Goal: Task Accomplishment & Management: Complete application form

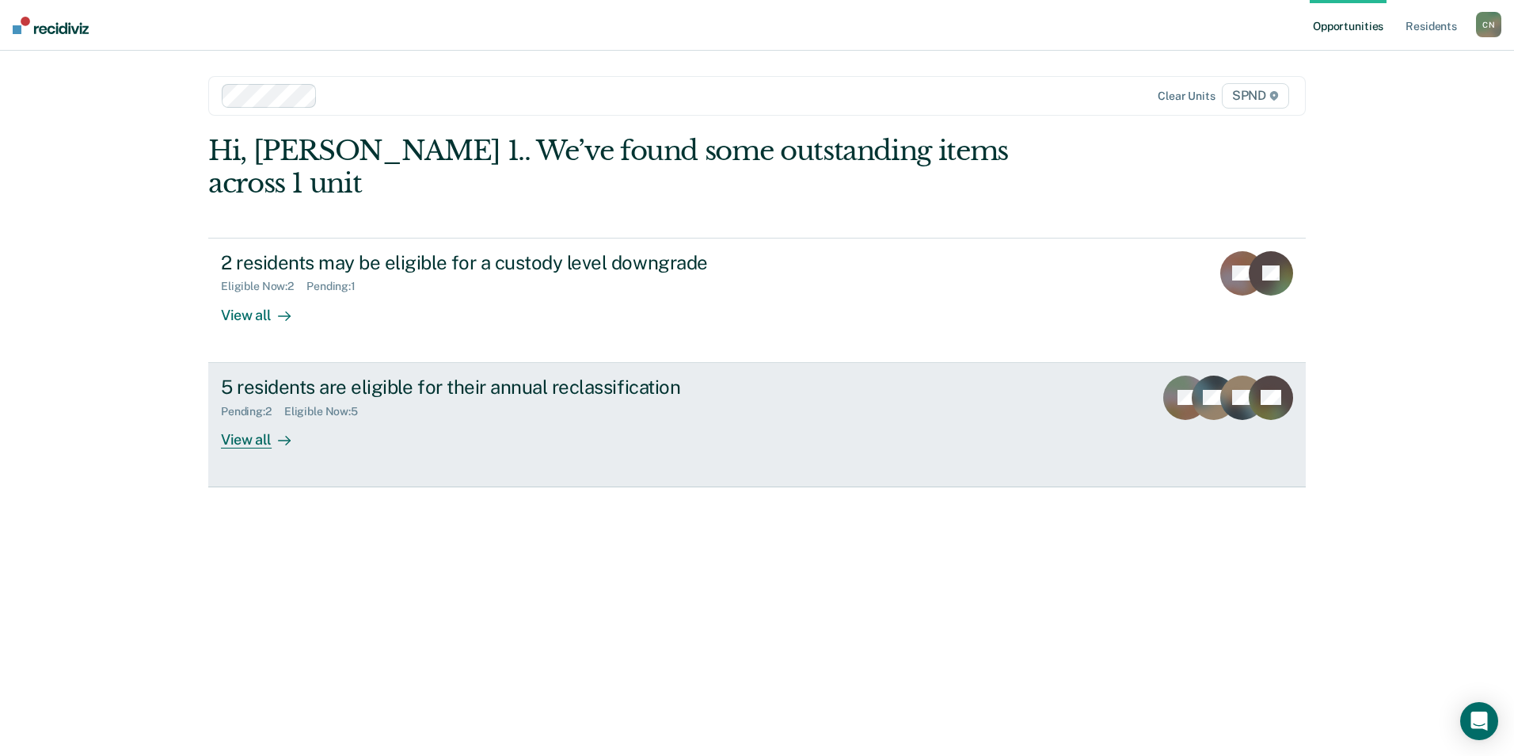
click at [239, 417] on div "View all" at bounding box center [265, 432] width 89 height 31
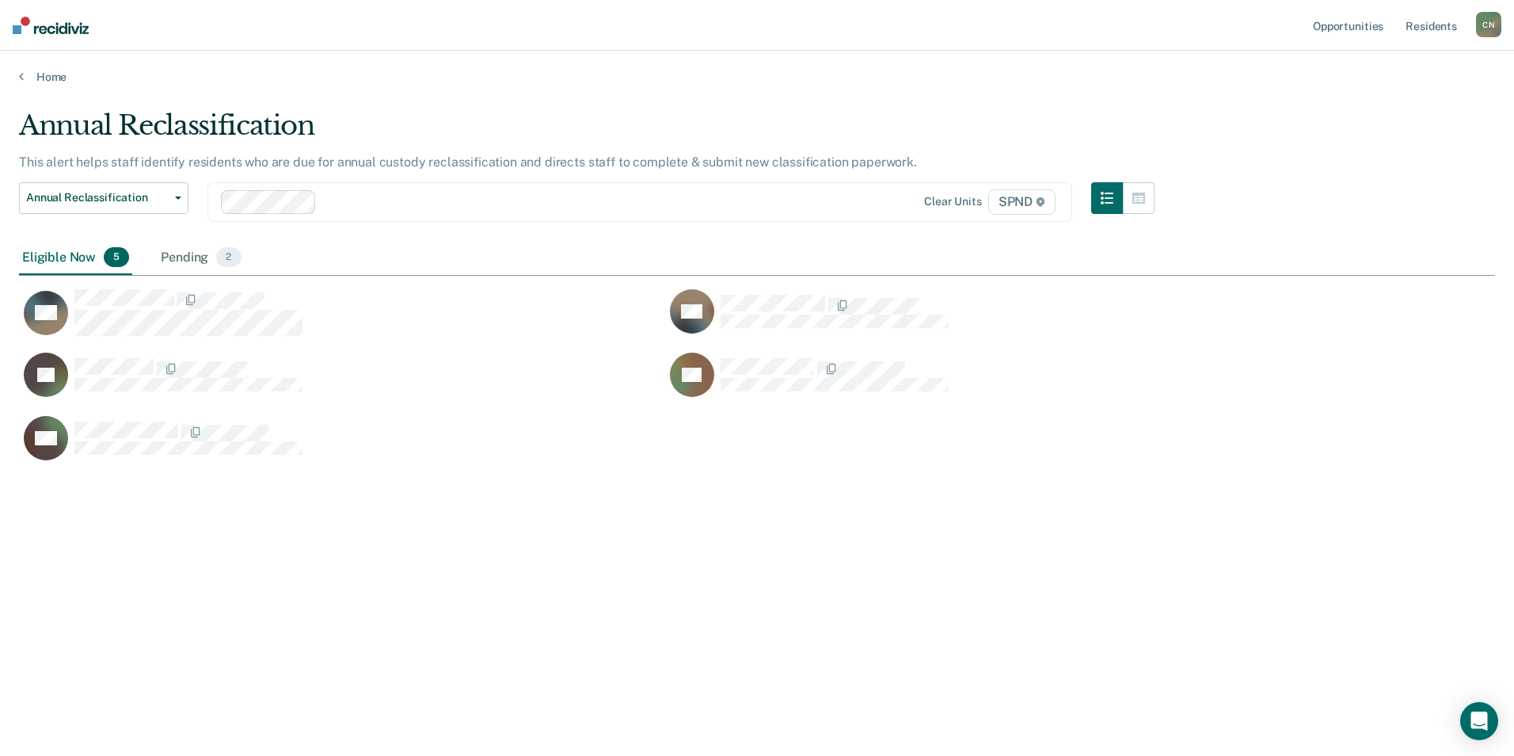
click at [239, 411] on div "JG" at bounding box center [342, 383] width 646 height 63
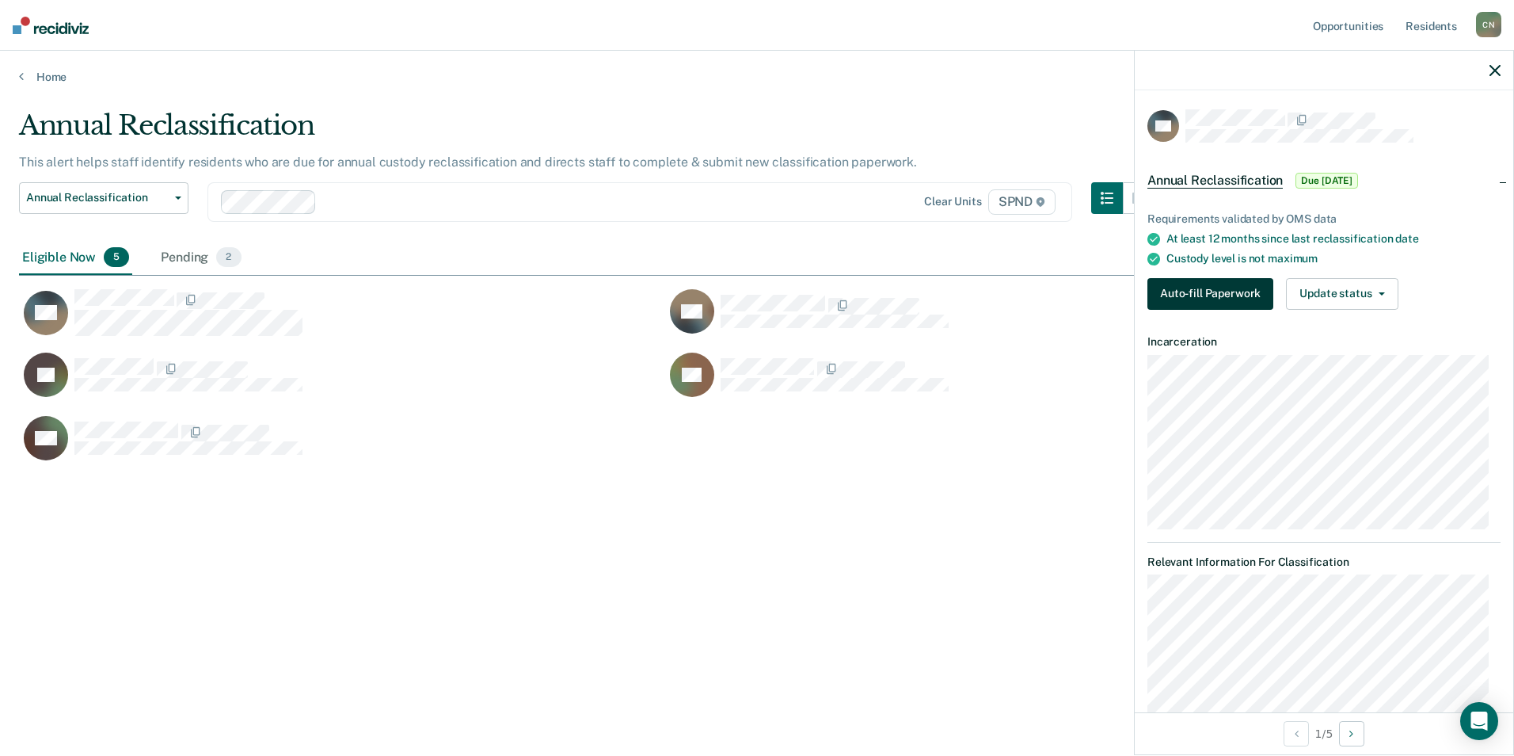
click at [1204, 287] on button "Auto-fill Paperwork" at bounding box center [1211, 294] width 126 height 32
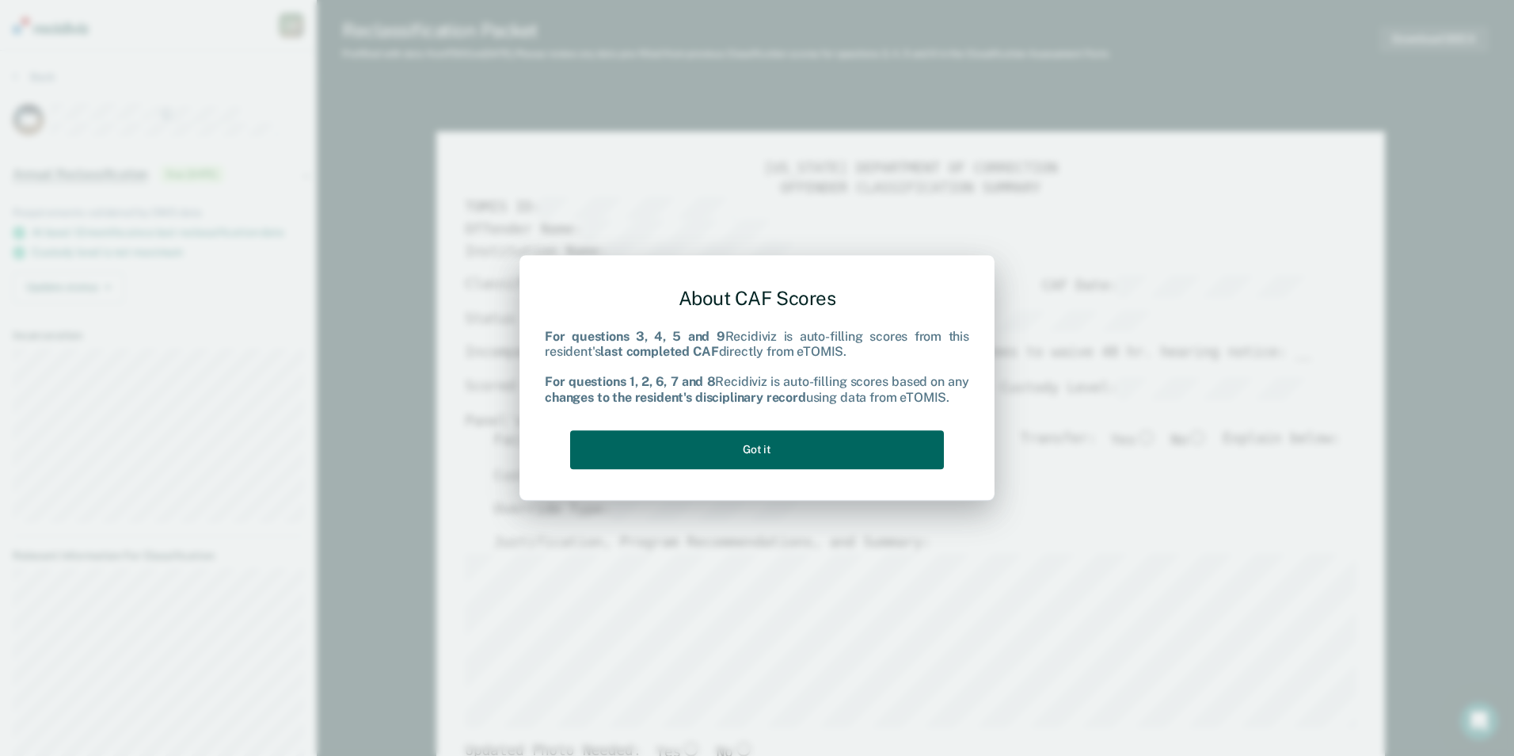
click at [771, 453] on button "Got it" at bounding box center [757, 449] width 374 height 39
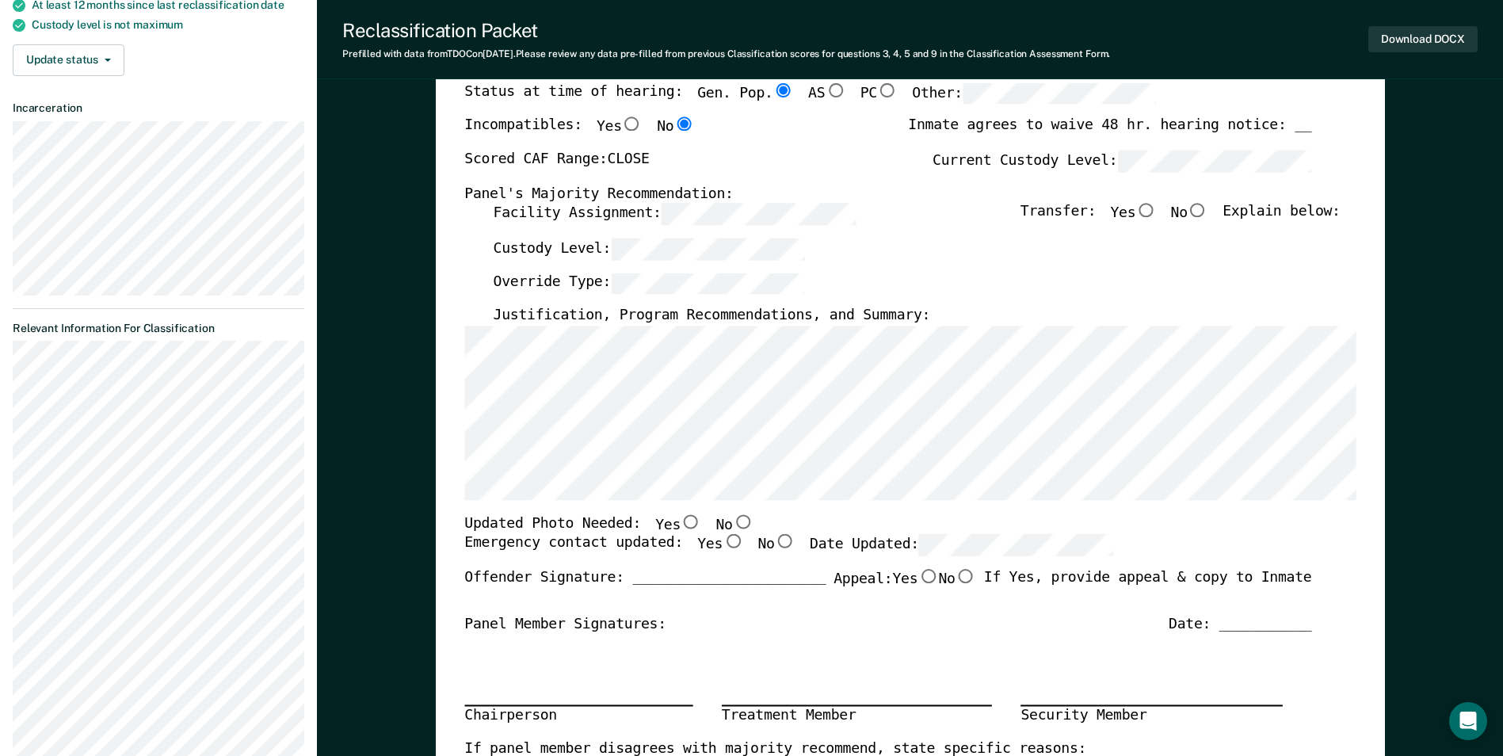
scroll to position [238, 0]
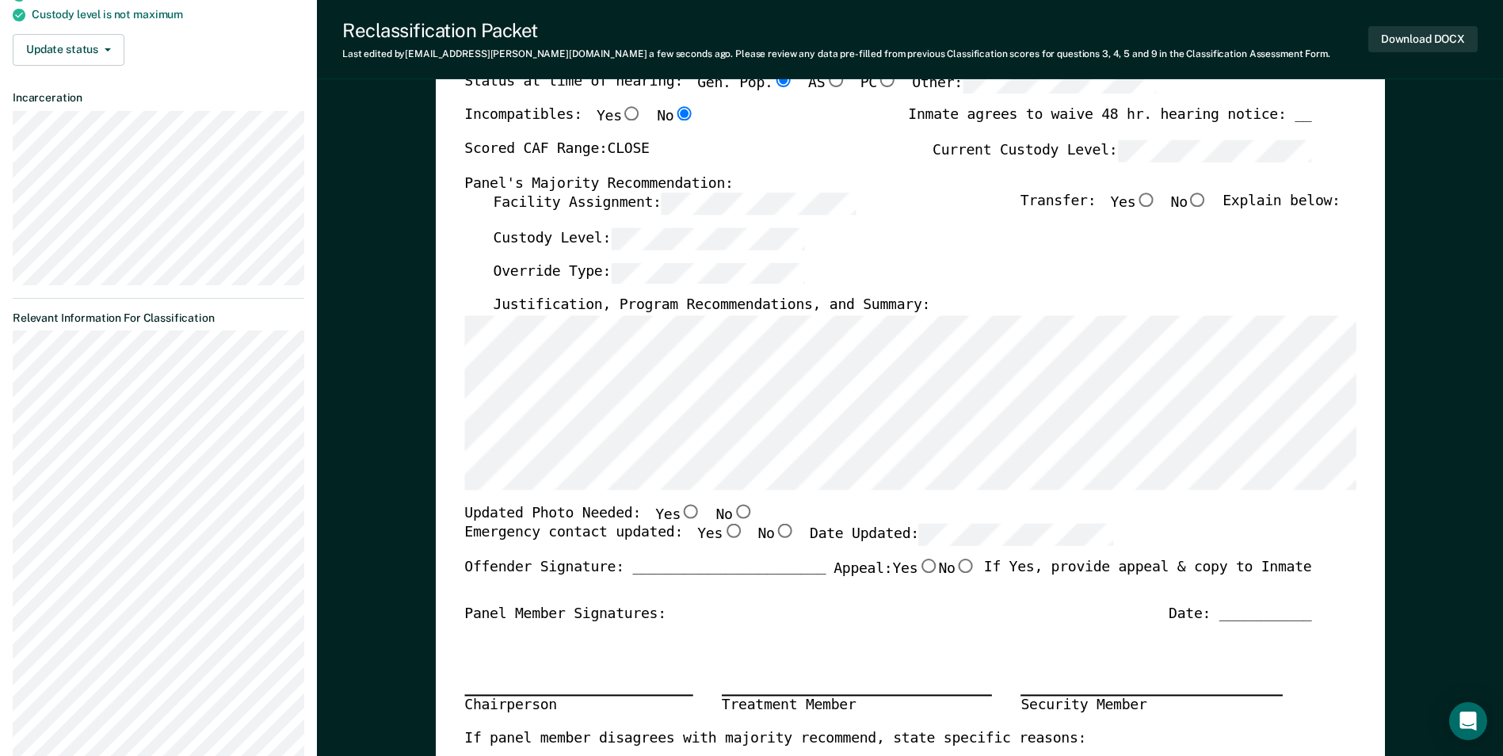
click at [1204, 201] on input "No" at bounding box center [1197, 200] width 21 height 14
type textarea "x"
radio input "true"
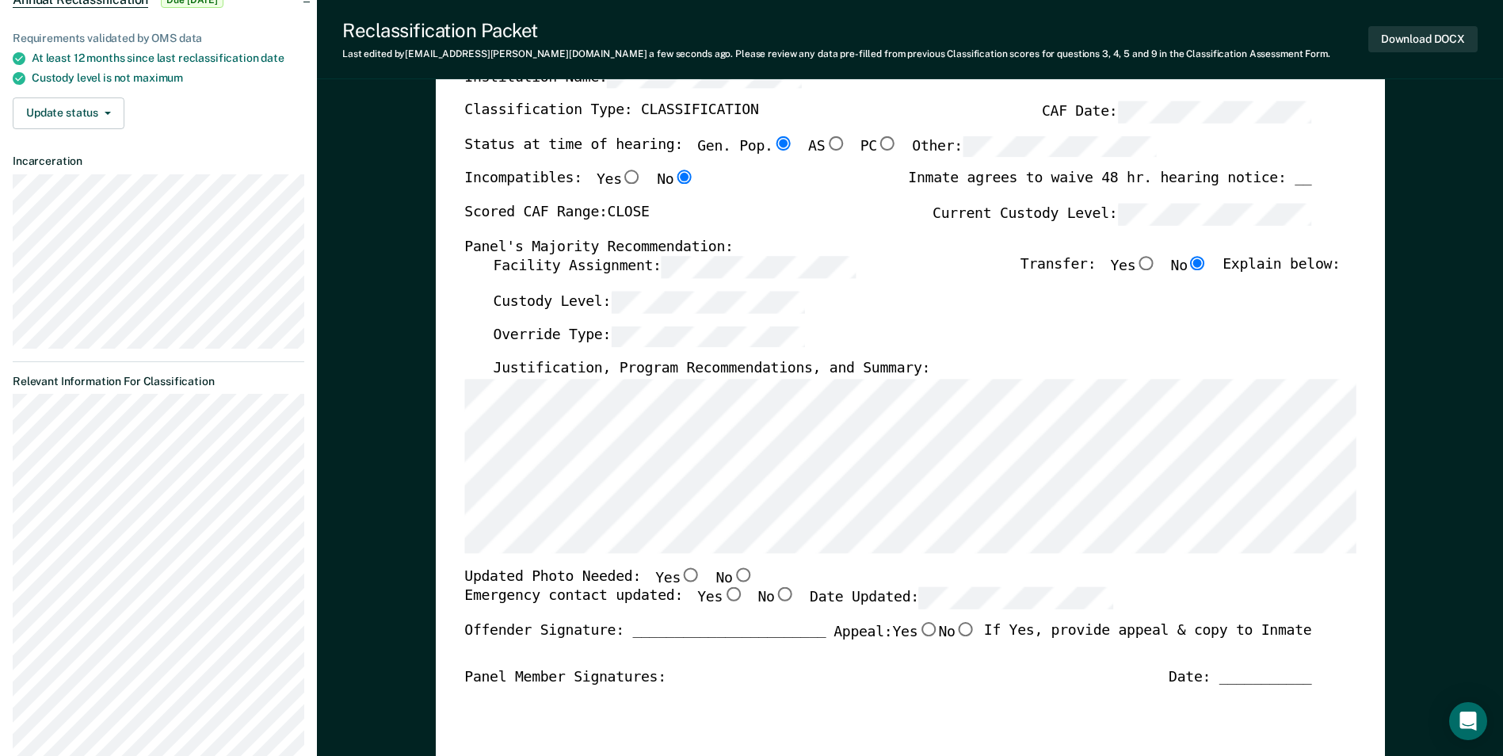
scroll to position [79, 0]
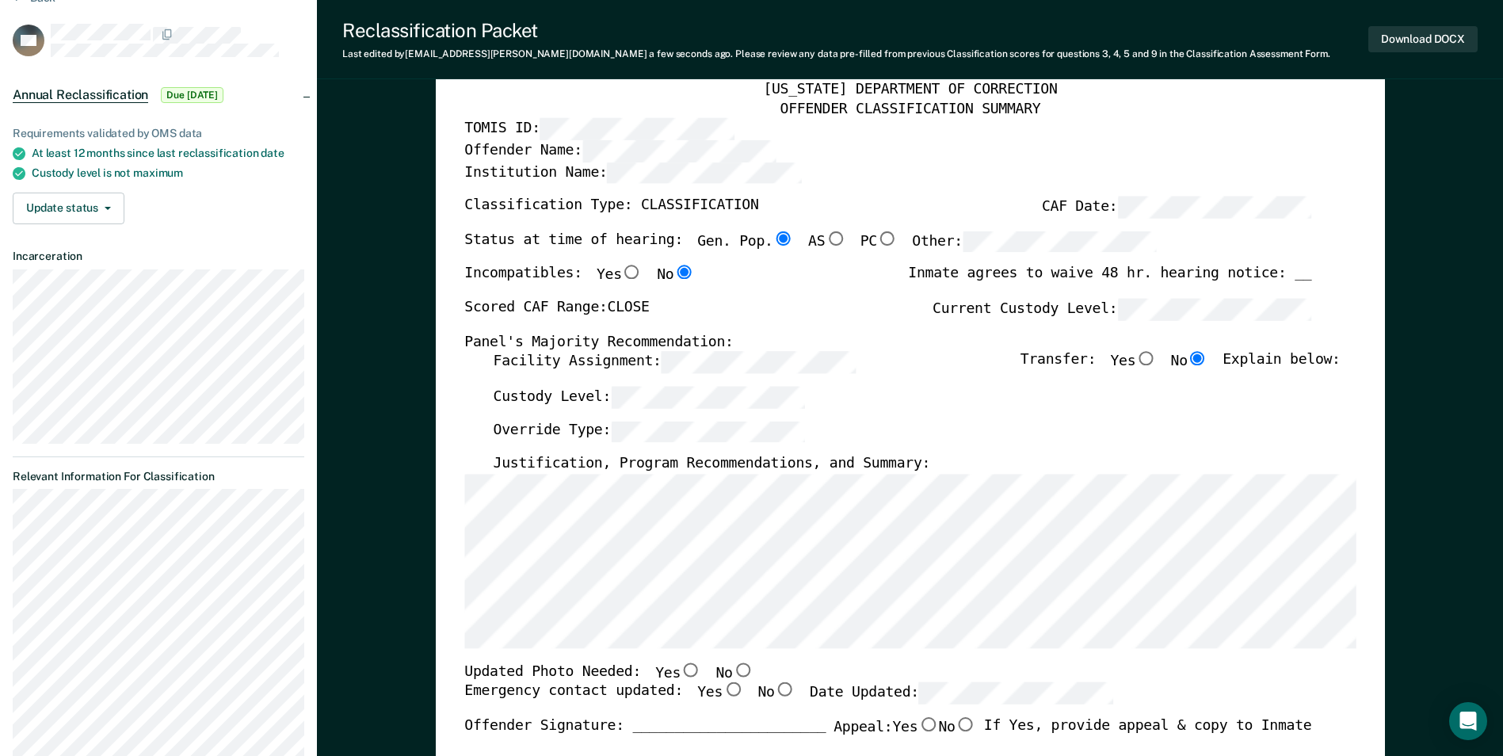
click at [680, 669] on input "Yes" at bounding box center [690, 669] width 21 height 14
type textarea "x"
radio input "true"
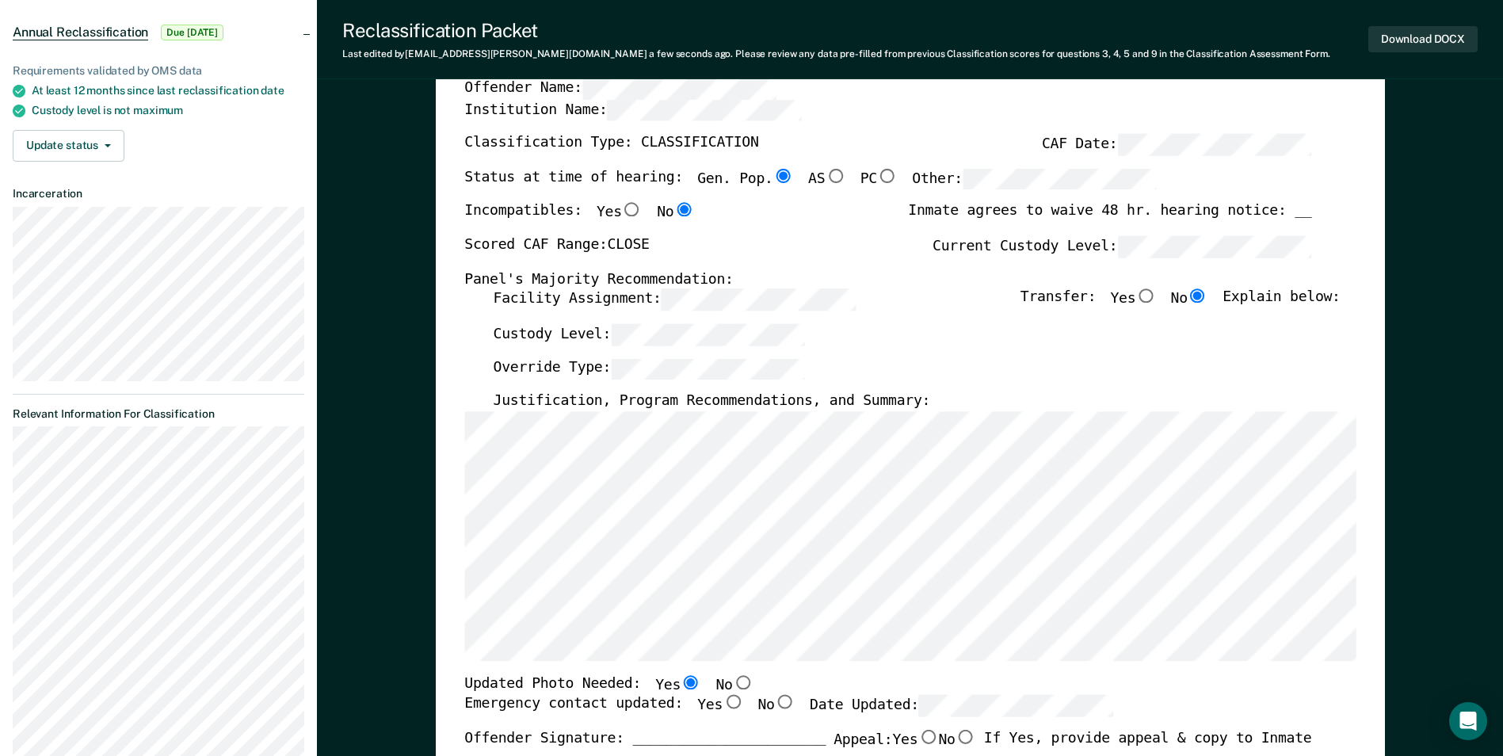
scroll to position [238, 0]
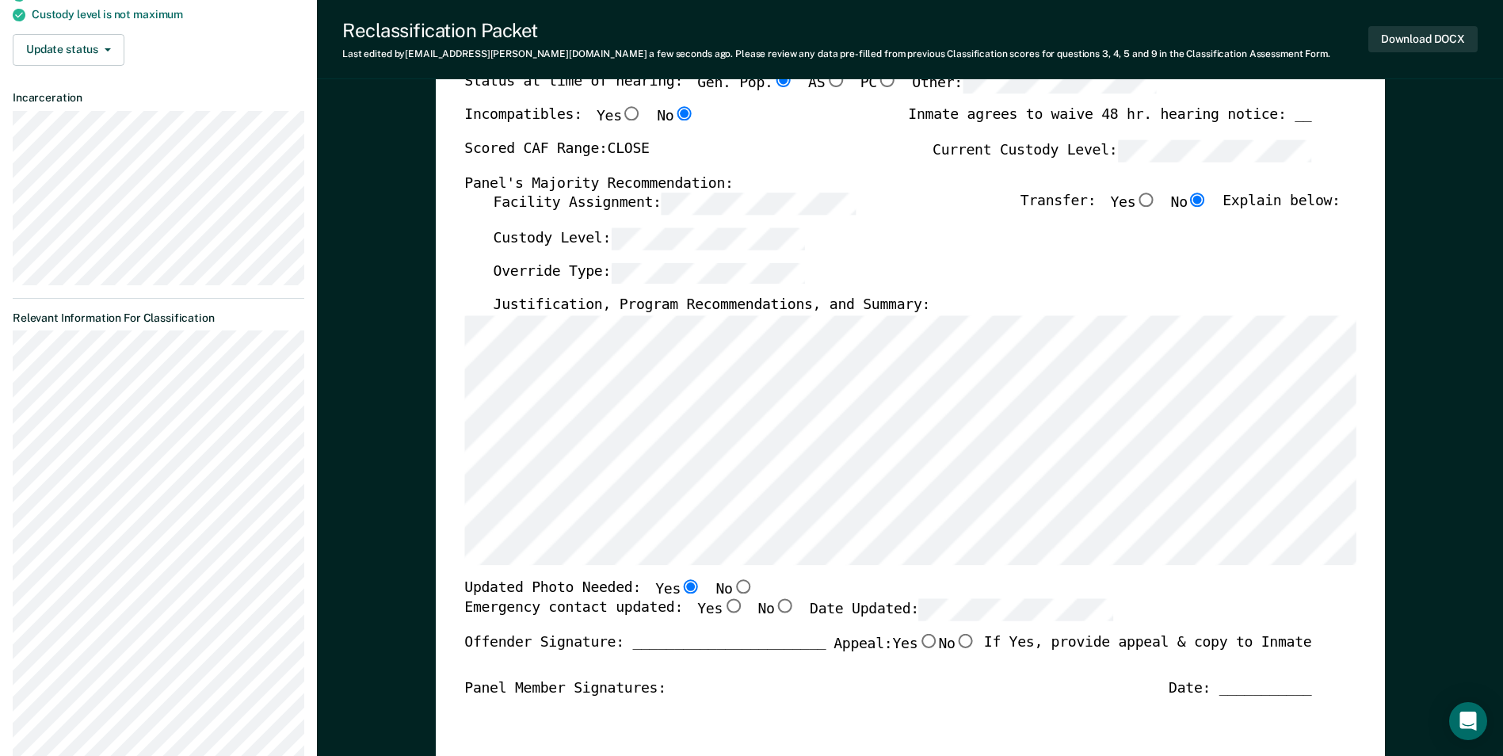
click at [774, 607] on input "No" at bounding box center [784, 607] width 21 height 14
type textarea "x"
radio input "true"
click at [732, 587] on input "No" at bounding box center [742, 586] width 21 height 14
type textarea "x"
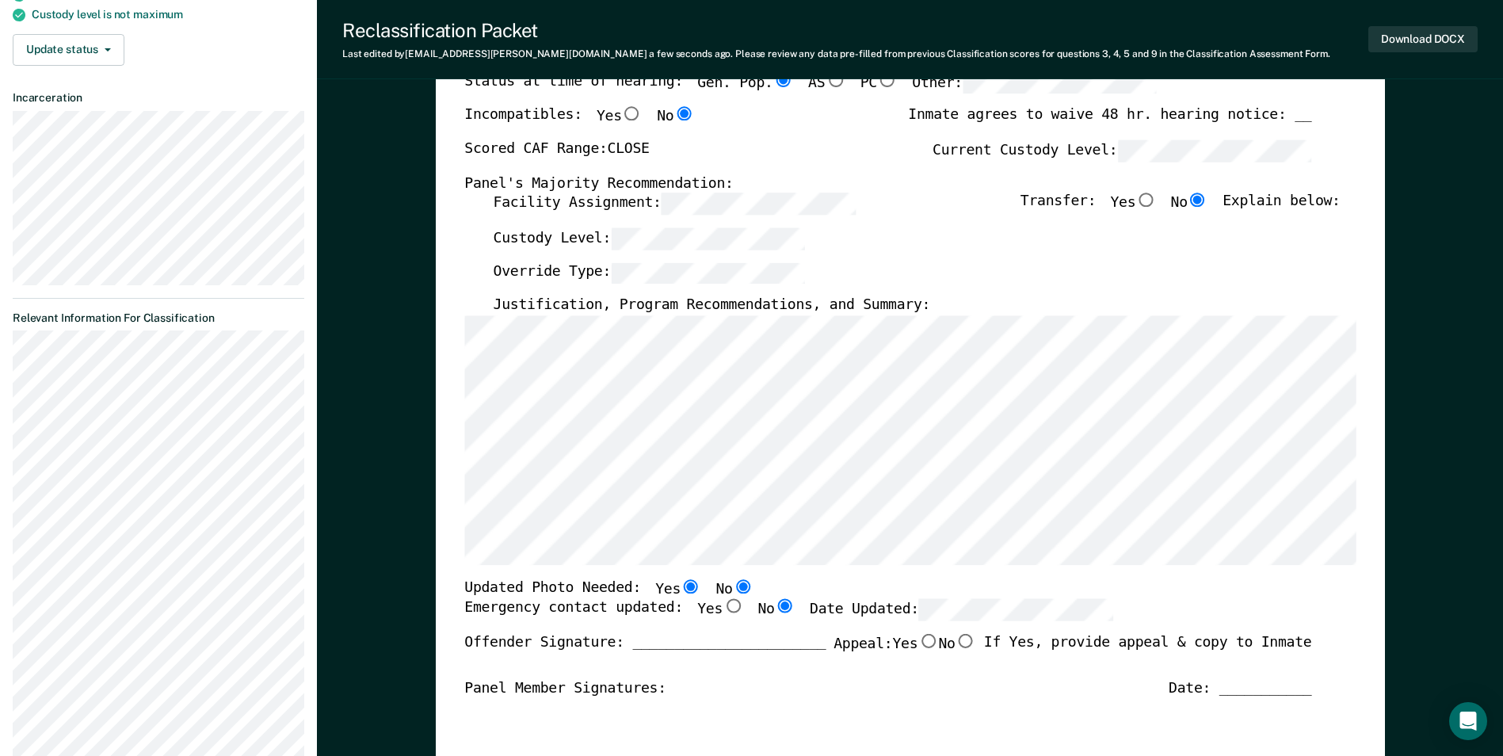
radio input "false"
radio input "true"
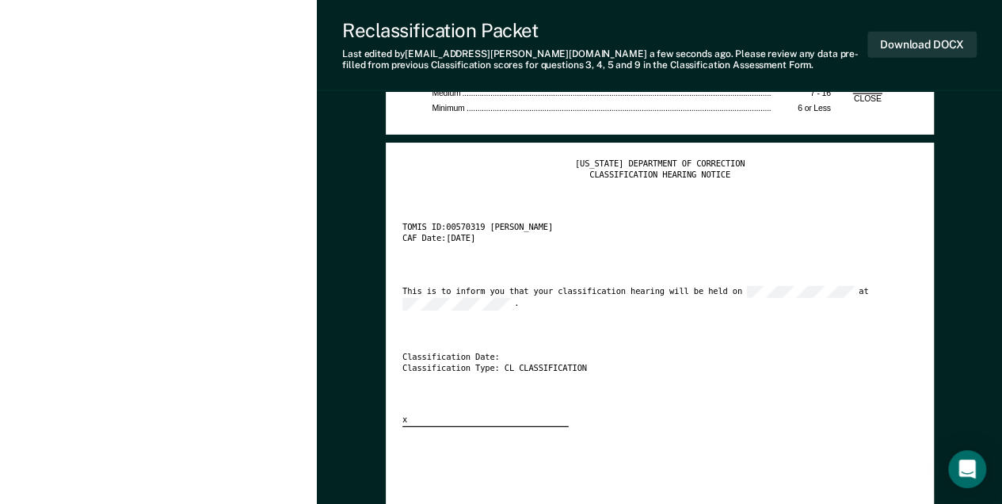
scroll to position [2270, 0]
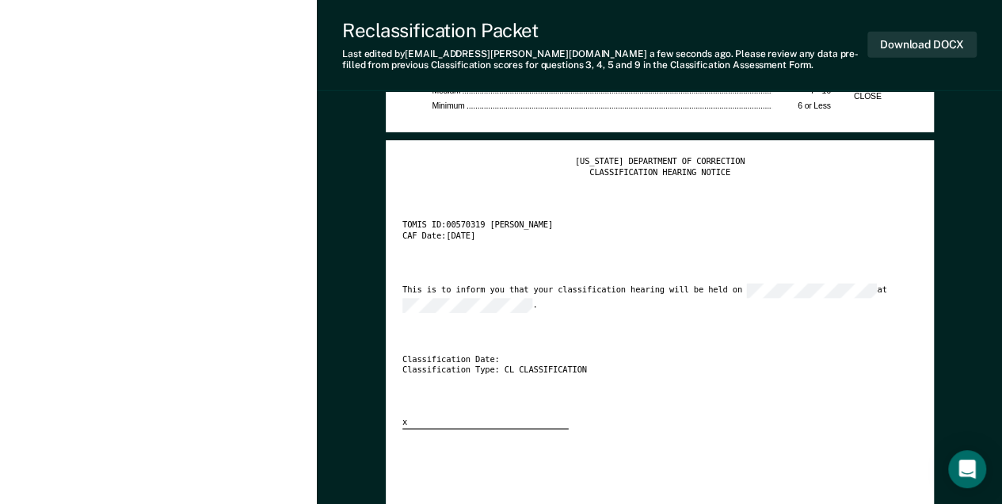
click at [478, 310] on div "TENNESSEE DEPARTMENT OF CORRECTION CLASSIFICATION HEARING NOTICE TOMIS ID: 0057…" at bounding box center [659, 293] width 515 height 272
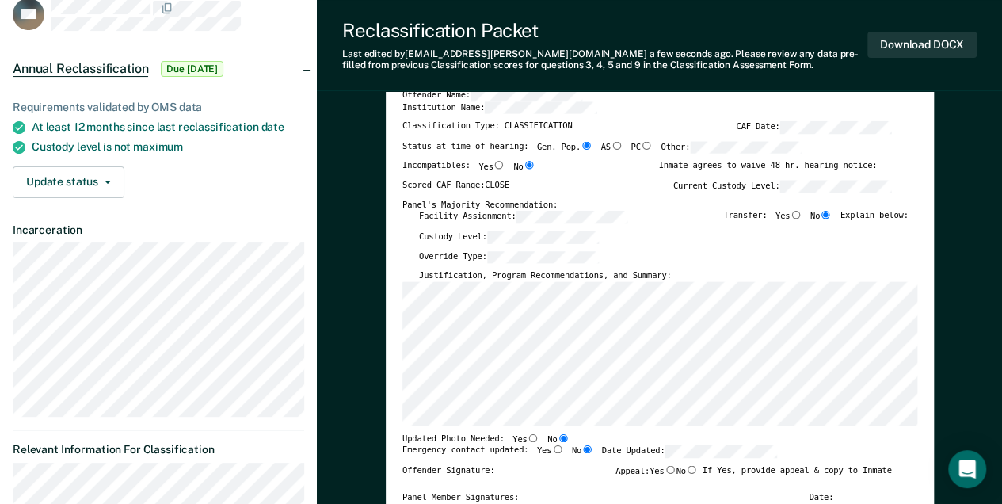
scroll to position [0, 0]
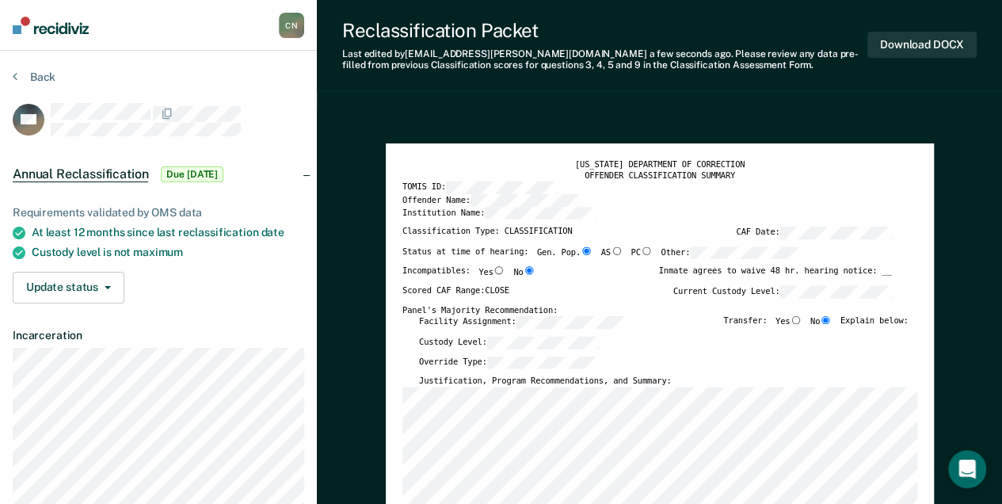
type textarea "x"
radio input "false"
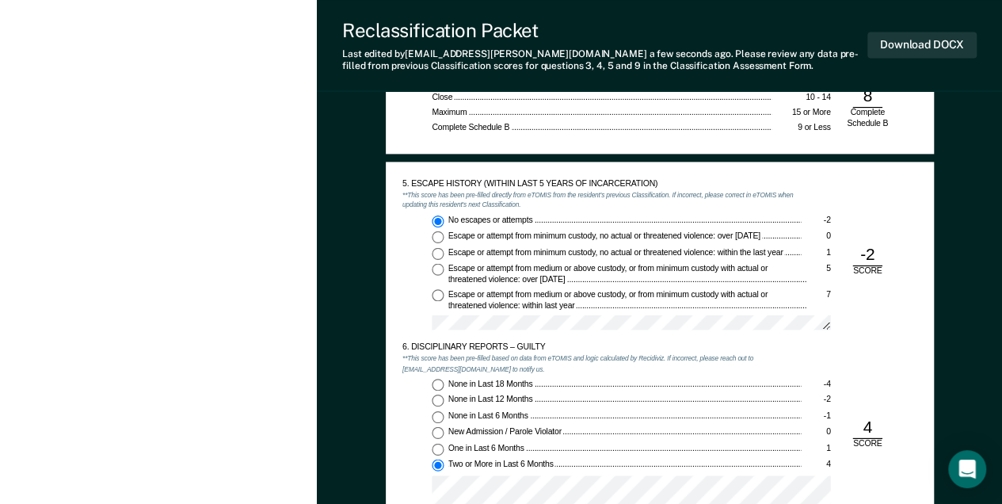
scroll to position [1478, 0]
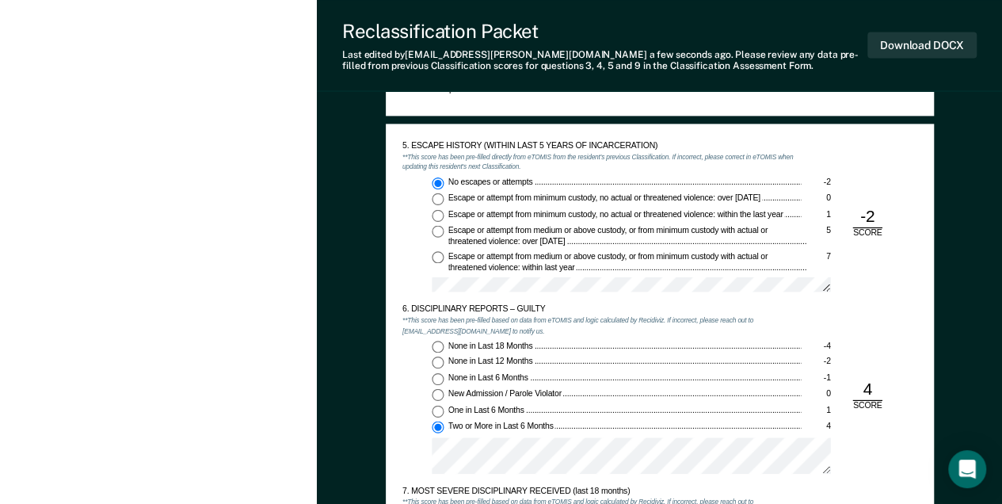
click at [532, 179] on span "No escapes or attempts" at bounding box center [491, 182] width 86 height 10
click at [444, 179] on input "No escapes or attempts -2" at bounding box center [438, 183] width 12 height 12
drag, startPoint x: 534, startPoint y: 177, endPoint x: 447, endPoint y: 178, distance: 87.1
click at [447, 178] on label "No escapes or attempts -2" at bounding box center [631, 183] width 398 height 12
drag, startPoint x: 447, startPoint y: 178, endPoint x: 458, endPoint y: 180, distance: 11.2
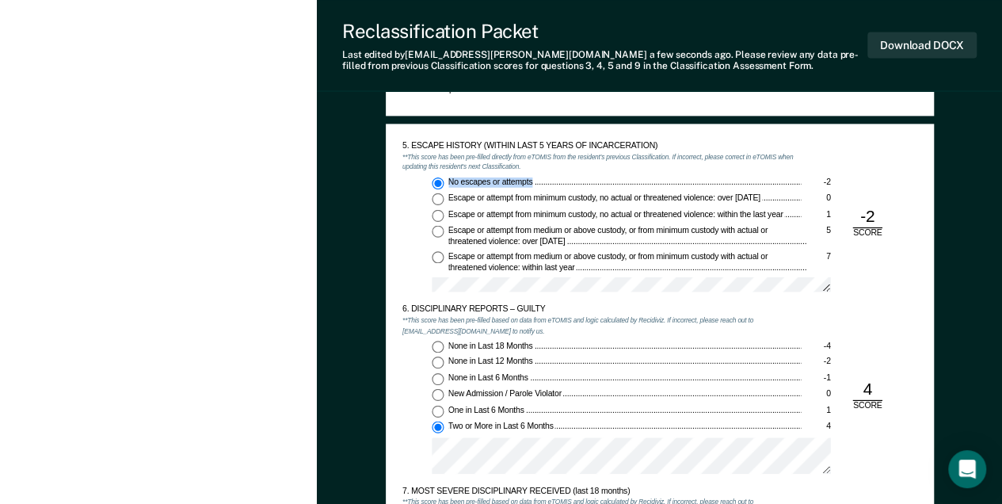
copy span "No escapes or attempts"
click at [596, 264] on div "Escape or attempt from medium or above custody, or from minimum custody with ac…" at bounding box center [627, 260] width 359 height 21
click at [444, 262] on input "Escape or attempt from medium or above custody, or from minimum custody with ac…" at bounding box center [438, 256] width 12 height 12
type textarea "x"
radio input "false"
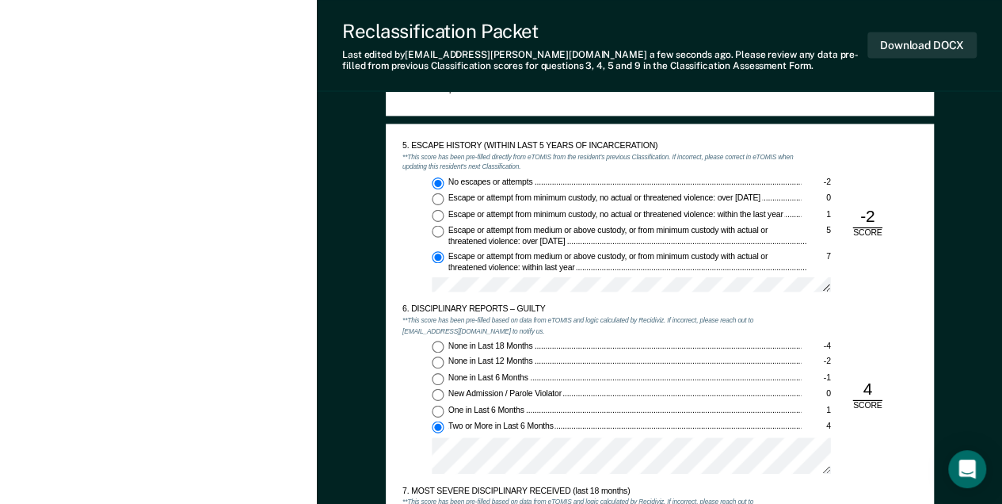
radio input "true"
click at [439, 177] on input "No escapes or attempts -2" at bounding box center [438, 183] width 12 height 12
type textarea "x"
radio input "true"
radio input "false"
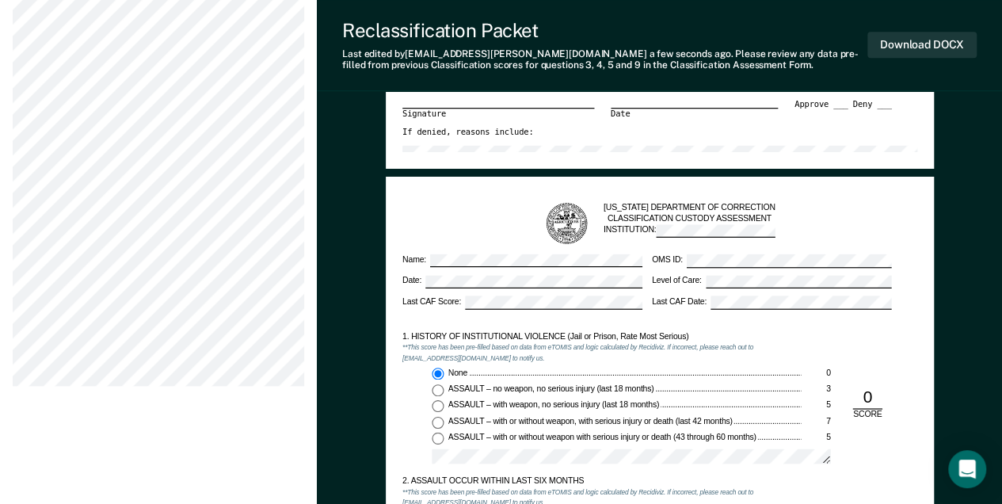
scroll to position [686, 0]
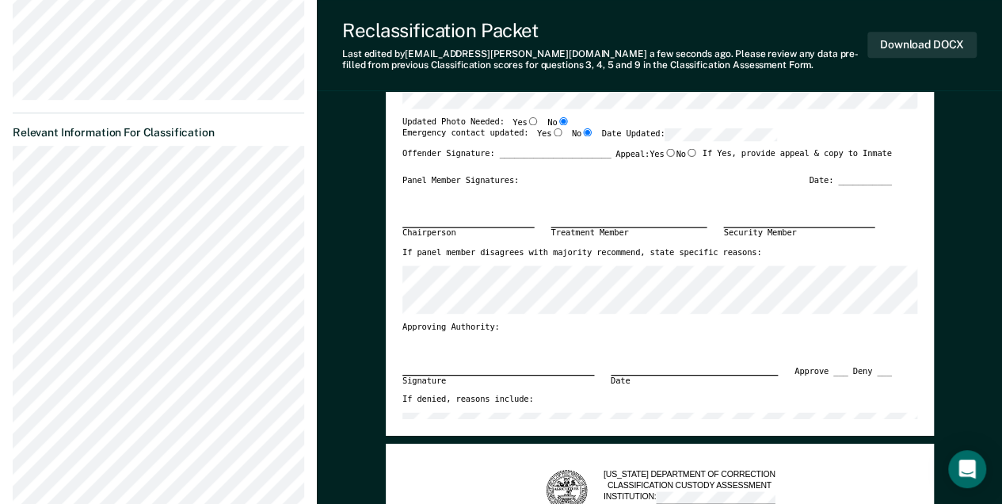
click at [0, 196] on section "Back MP Annual Reclassification Due 9/20/25 Requirements validated by OMS data …" at bounding box center [158, 157] width 317 height 1056
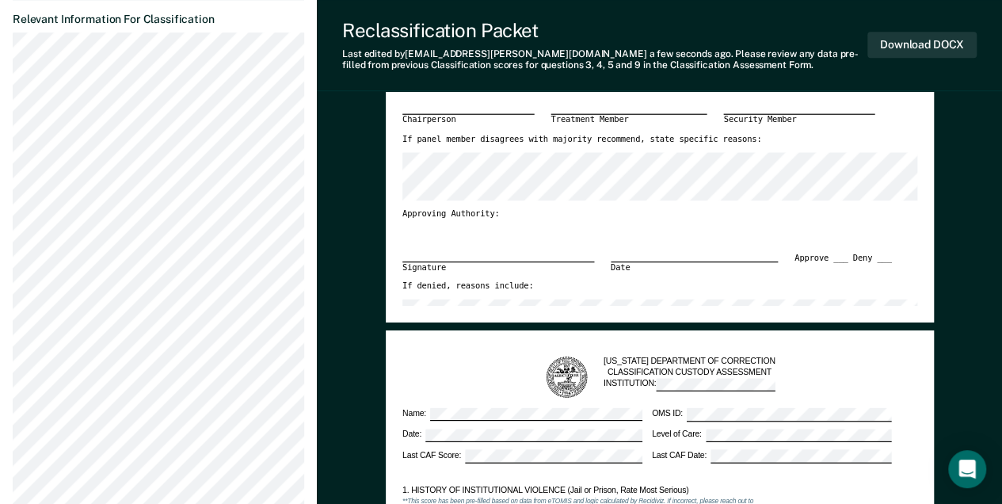
scroll to position [581, 0]
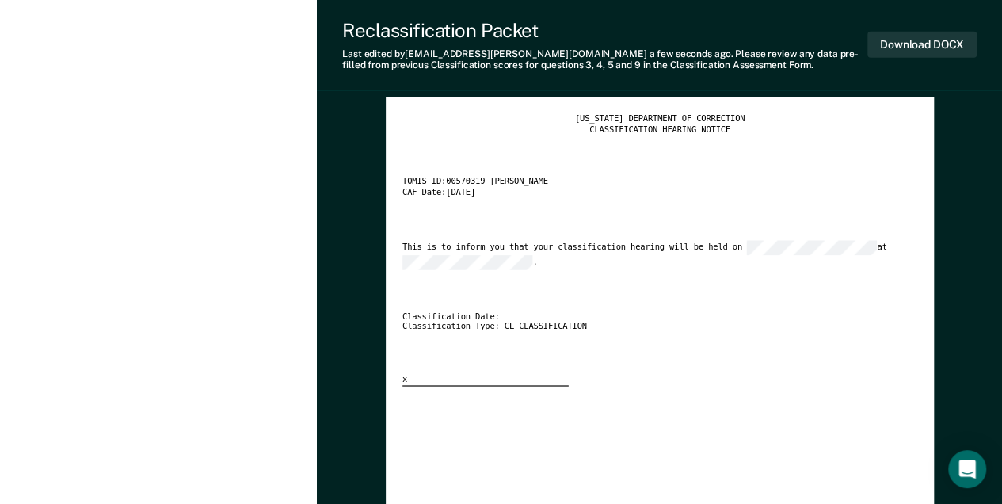
scroll to position [2482, 0]
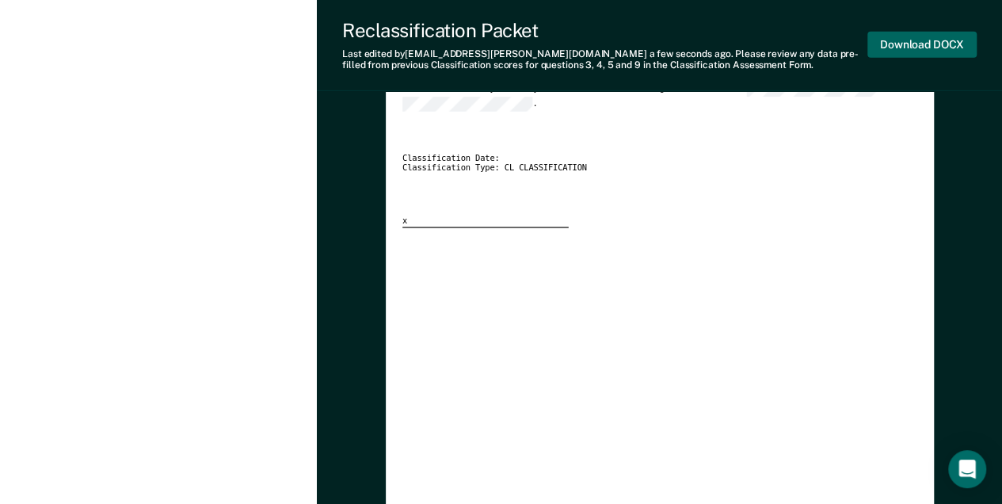
click at [909, 50] on button "Download DOCX" at bounding box center [921, 45] width 109 height 26
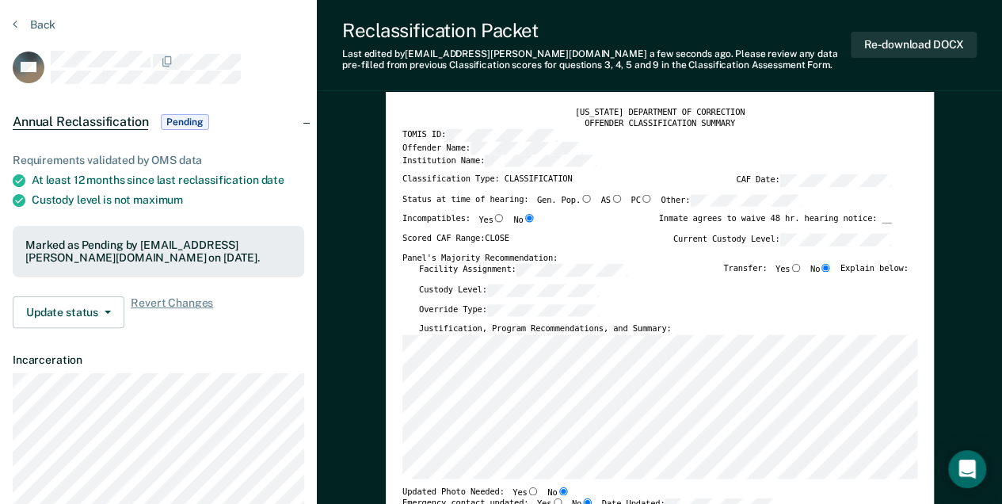
scroll to position [0, 0]
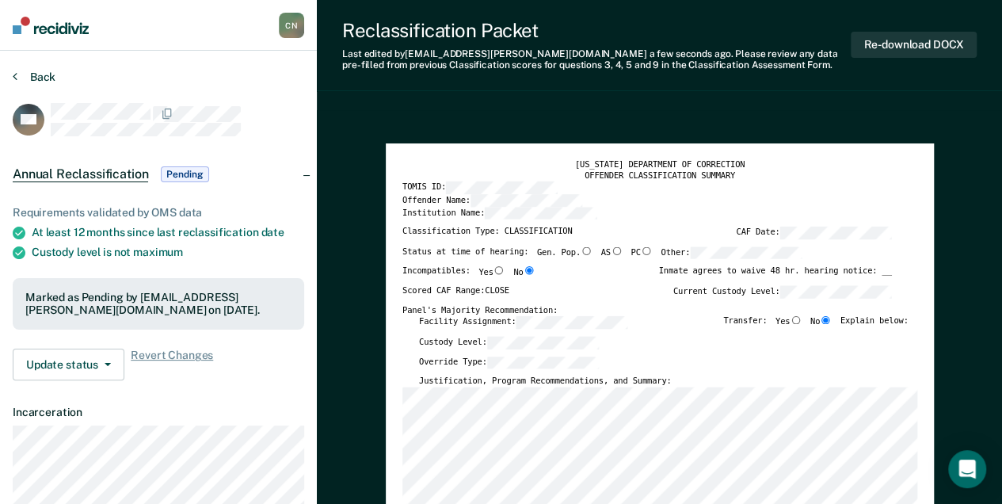
click at [14, 75] on icon at bounding box center [15, 76] width 5 height 13
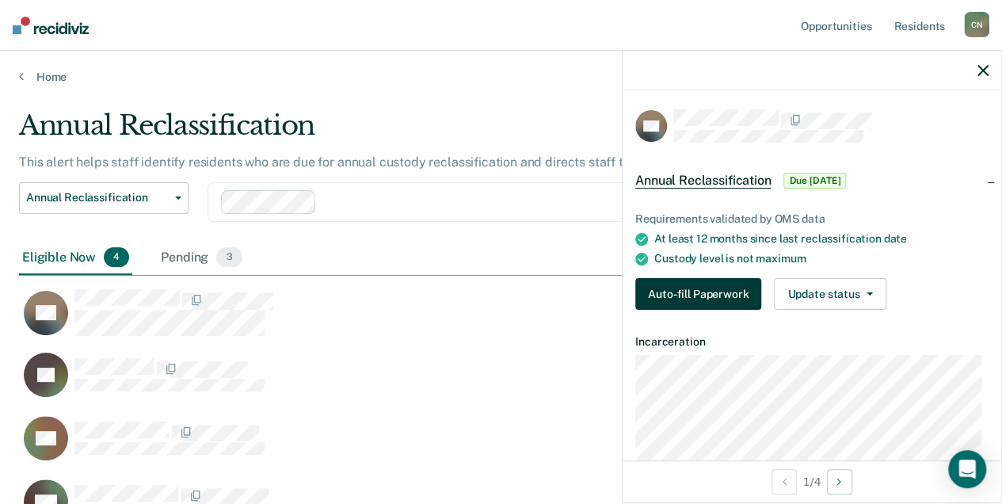
click at [707, 284] on button "Auto-fill Paperwork" at bounding box center [698, 294] width 126 height 32
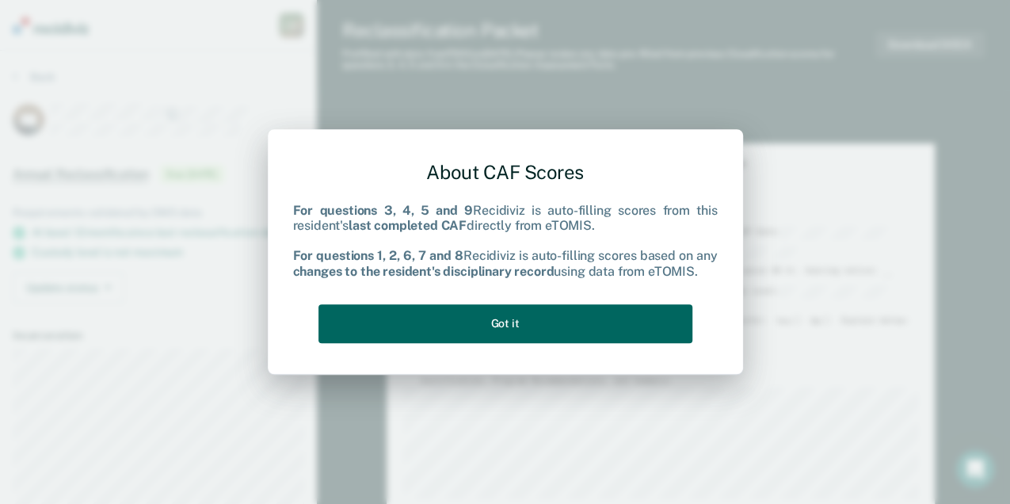
click at [516, 331] on button "Got it" at bounding box center [505, 323] width 374 height 39
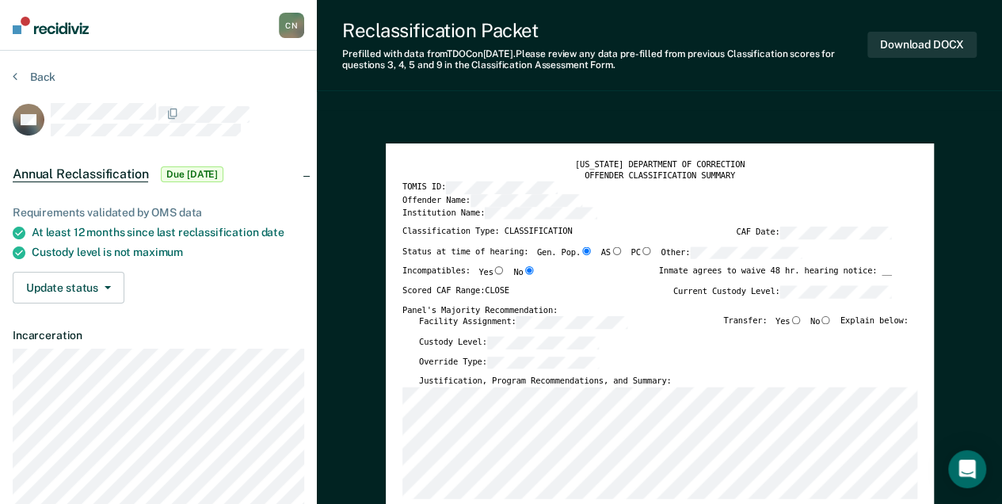
type textarea "x"
radio input "false"
type textarea "x"
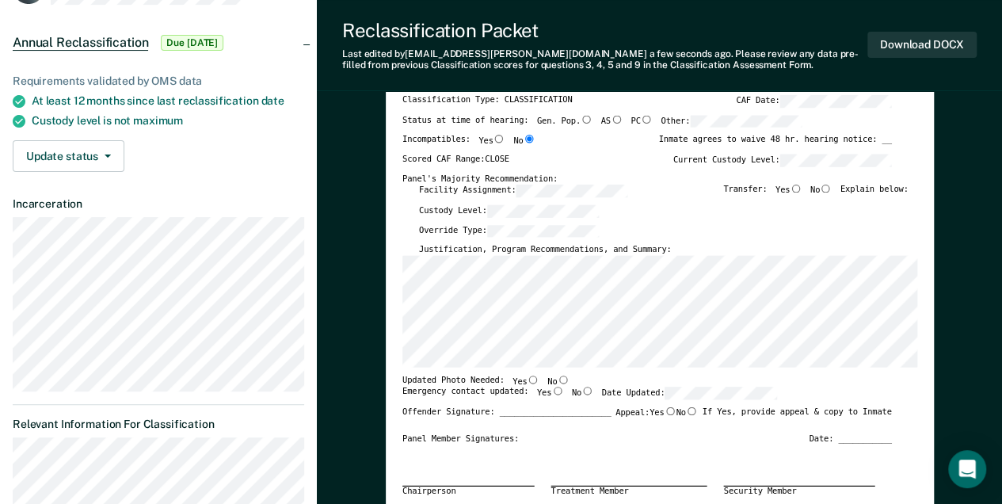
scroll to position [158, 0]
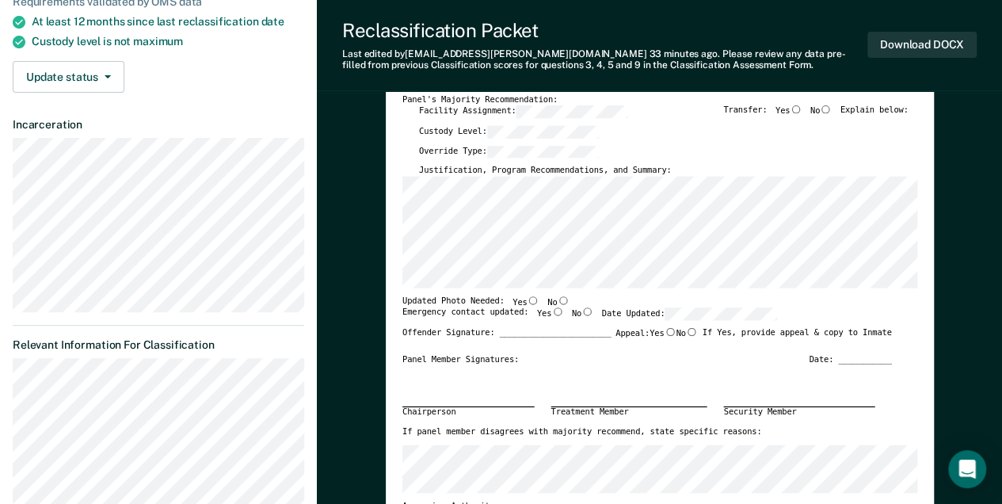
scroll to position [211, 0]
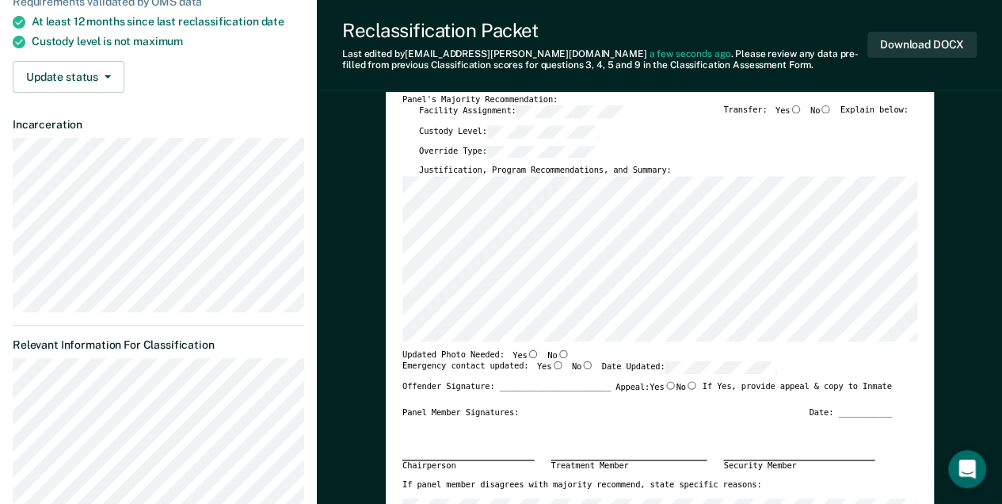
type textarea "x"
